Goal: Information Seeking & Learning: Learn about a topic

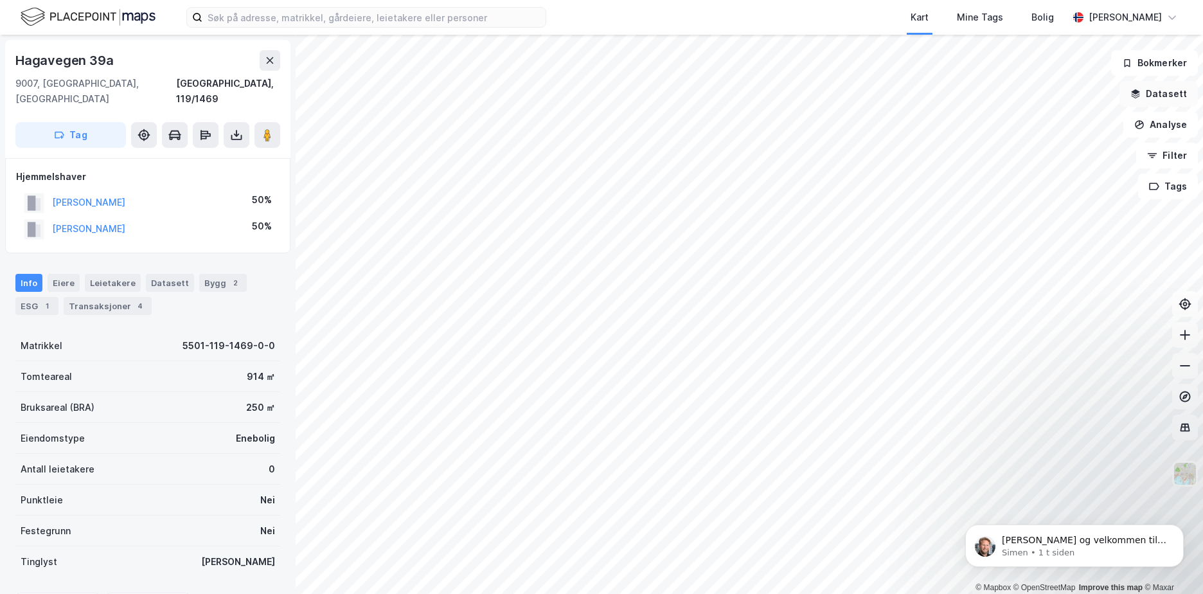
click at [952, 100] on button "Datasett" at bounding box center [1159, 94] width 78 height 26
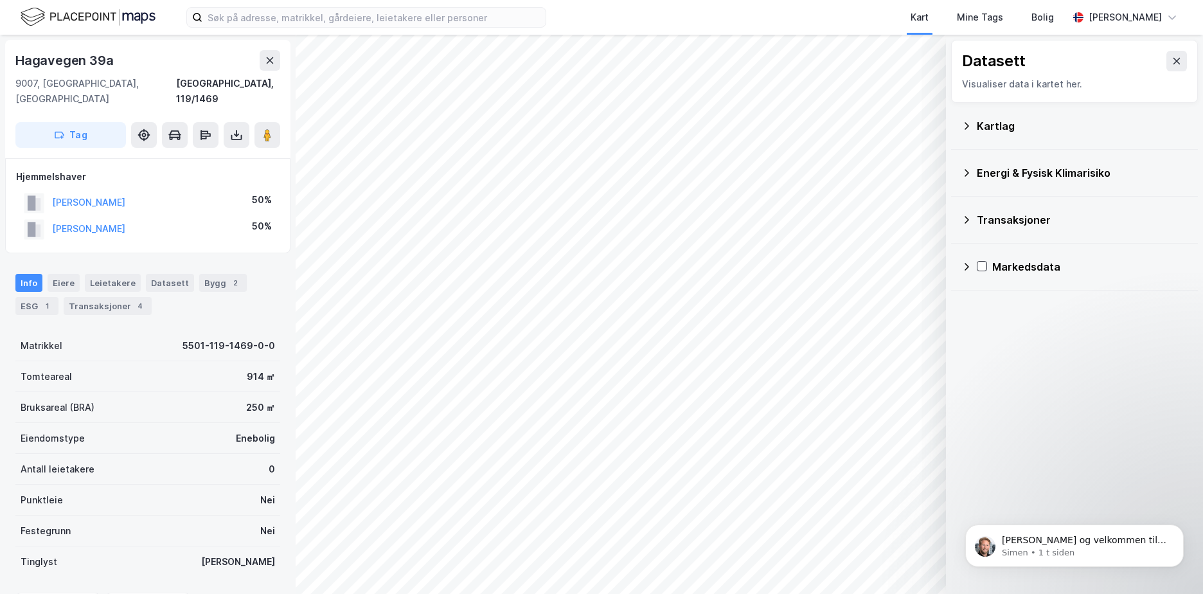
click at [952, 124] on div "Kartlag" at bounding box center [1082, 125] width 211 height 15
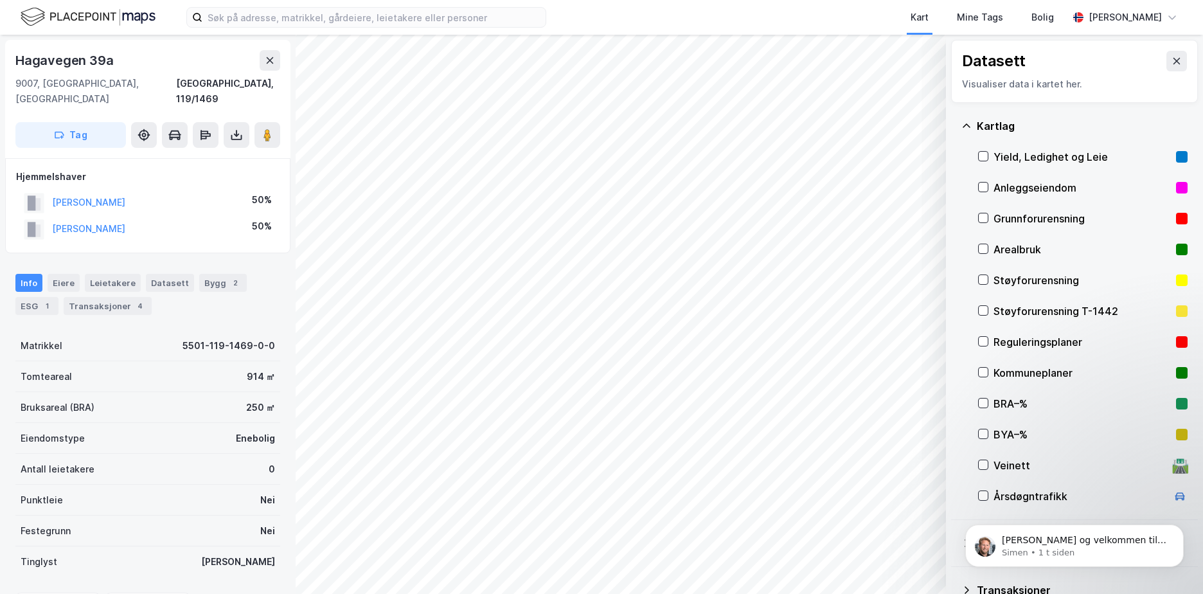
click at [952, 57] on button at bounding box center [1177, 61] width 21 height 21
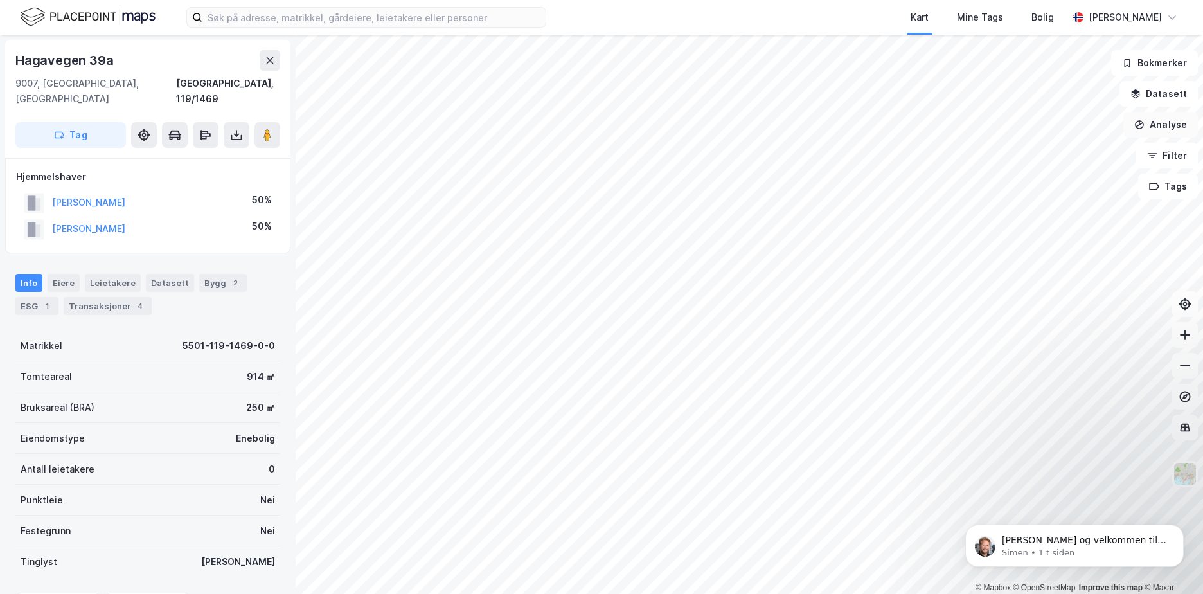
click at [952, 129] on button "Analyse" at bounding box center [1161, 125] width 75 height 26
click at [952, 93] on button "Datasett" at bounding box center [1159, 94] width 78 height 26
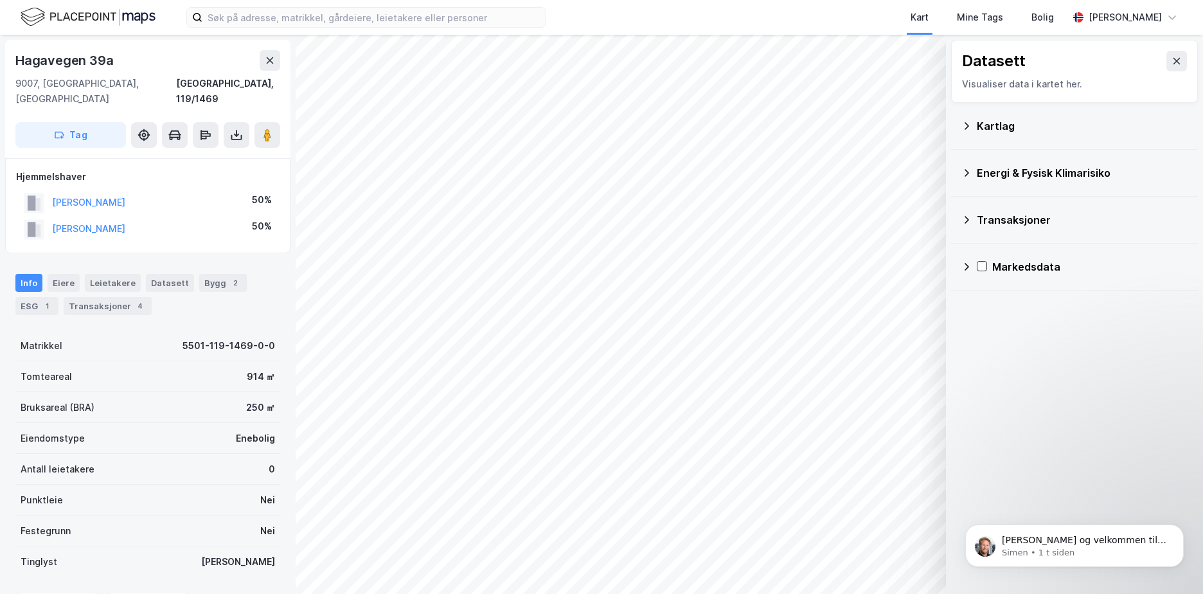
click at [952, 215] on div "Transaksjoner" at bounding box center [1082, 219] width 211 height 15
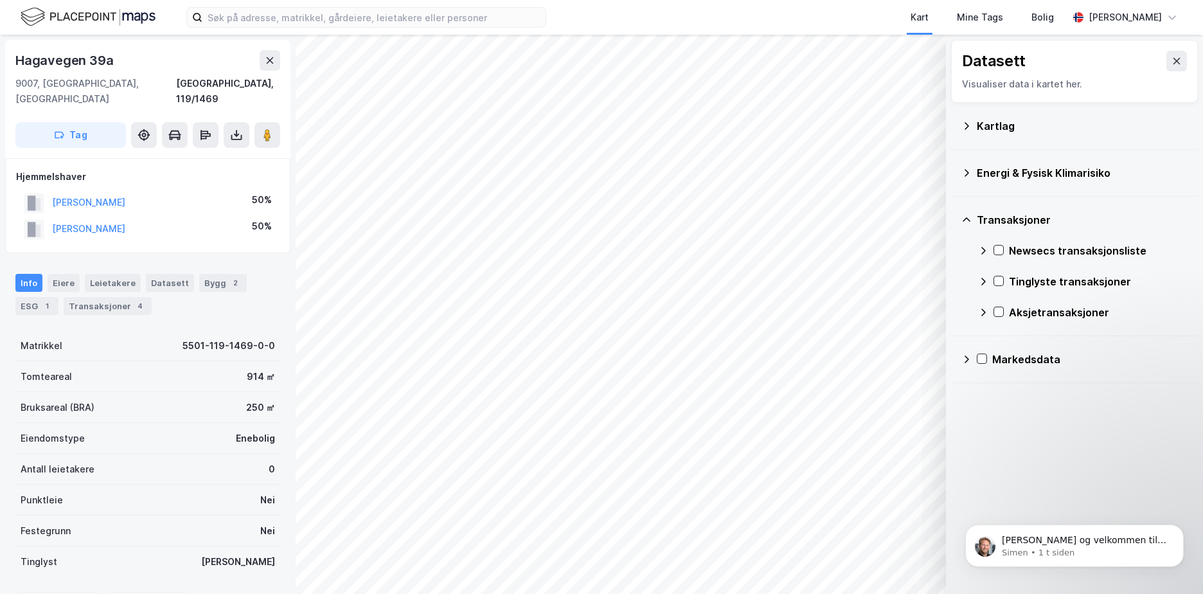
click at [952, 174] on div "Energi & Fysisk Klimarisiko" at bounding box center [1082, 172] width 211 height 15
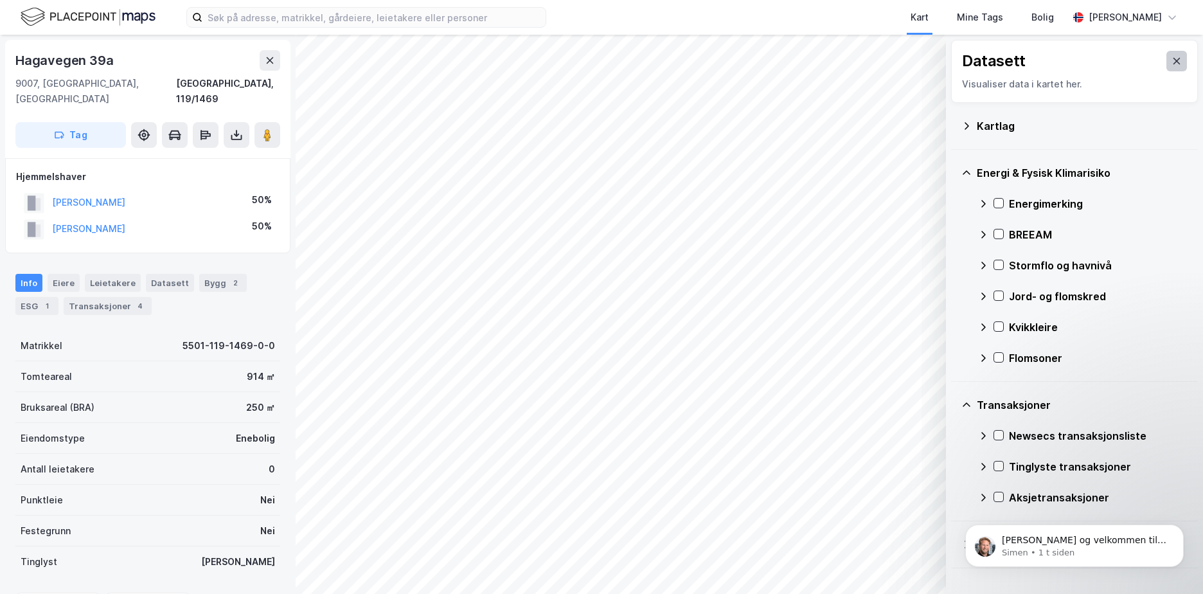
click at [952, 60] on icon at bounding box center [1177, 61] width 10 height 10
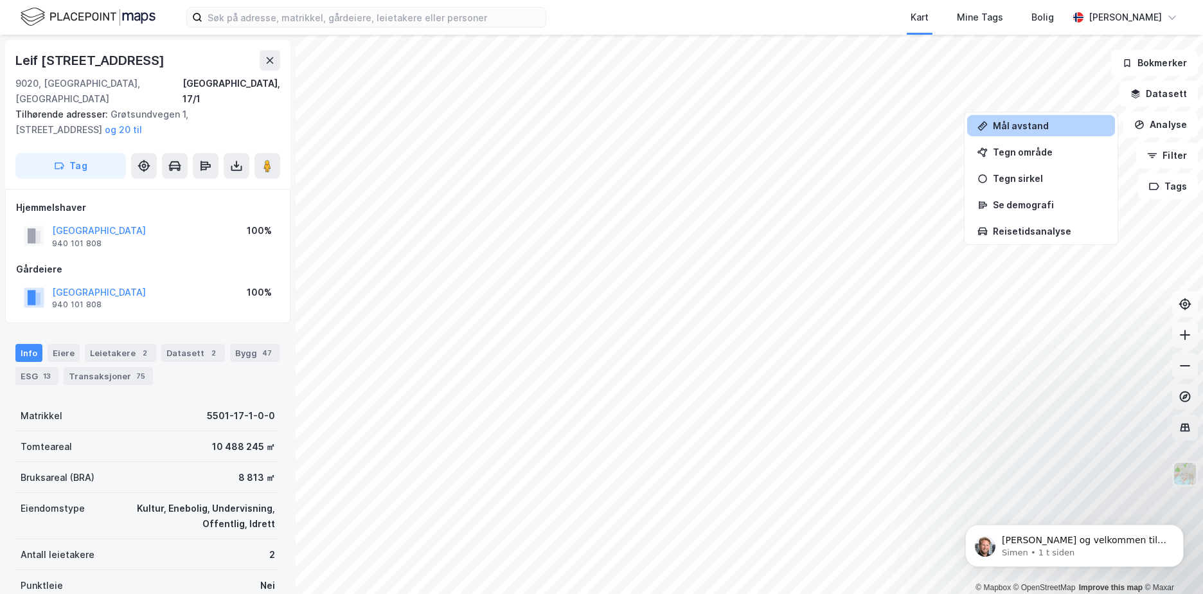
scroll to position [4, 0]
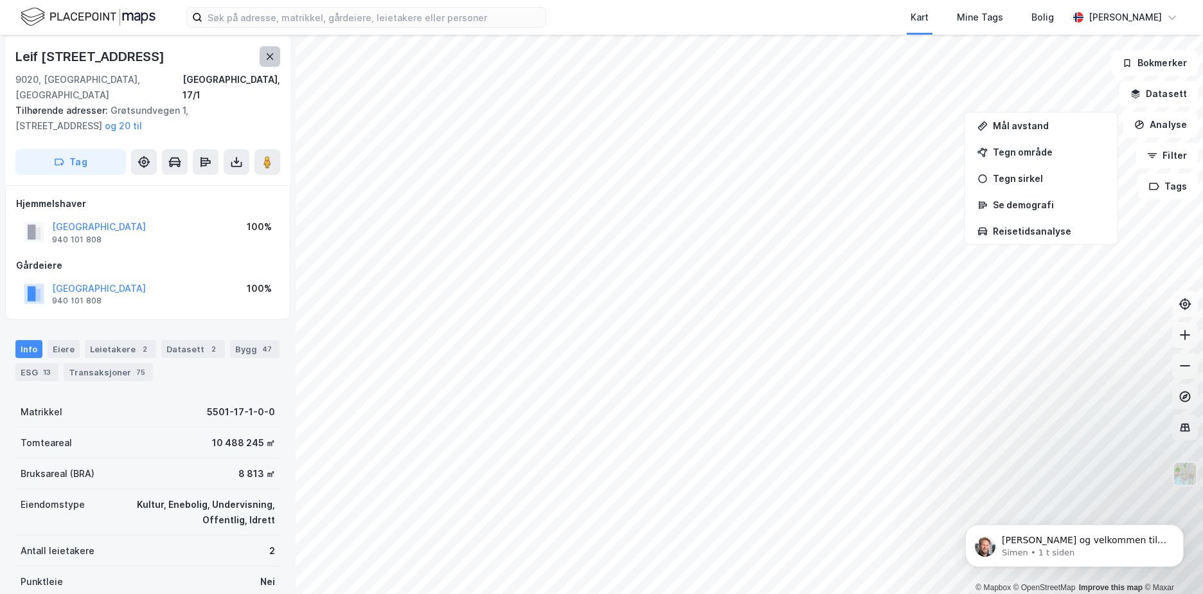
click at [267, 58] on icon at bounding box center [270, 56] width 7 height 6
